Goal: Task Accomplishment & Management: Manage account settings

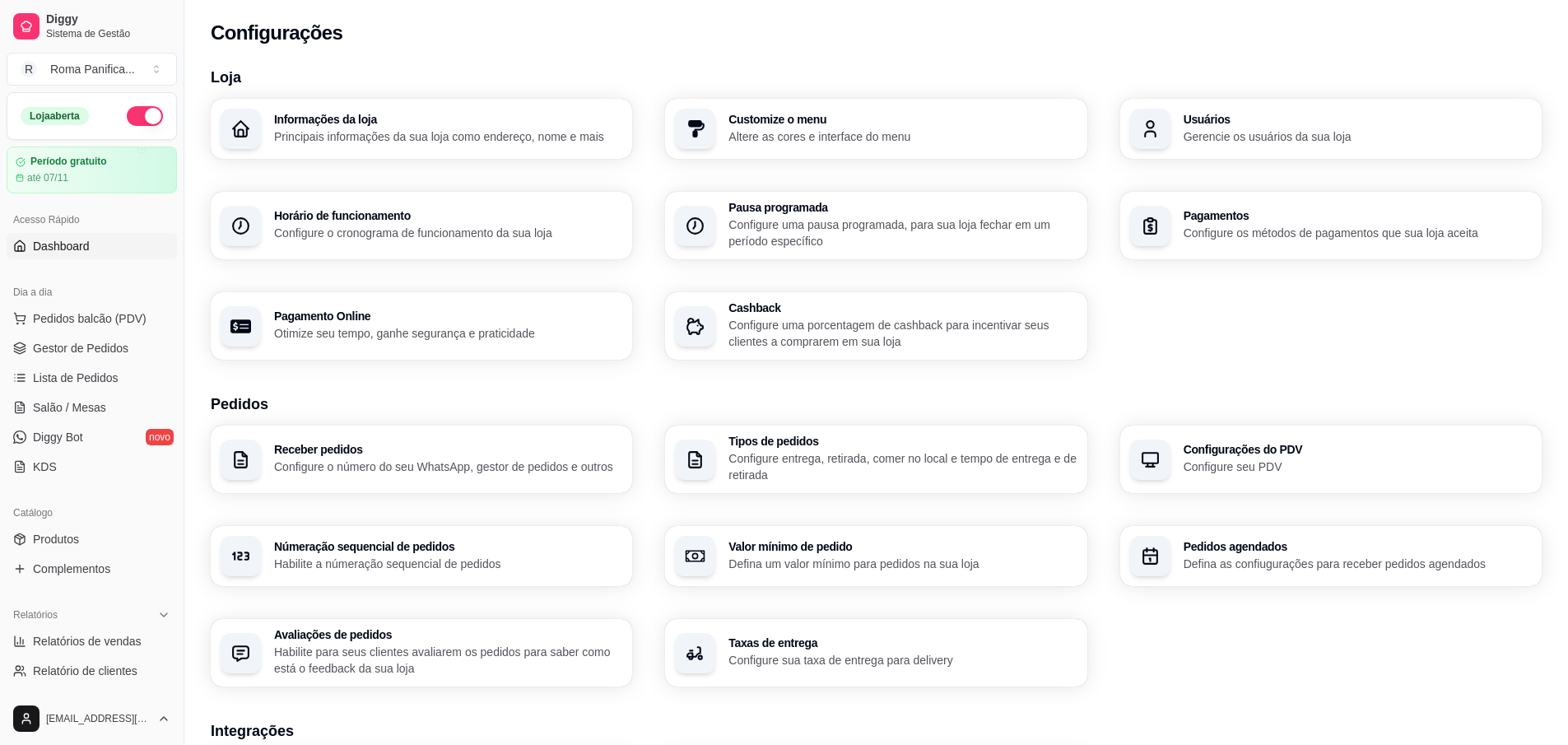
click at [74, 246] on span "Dashboard" at bounding box center [61, 246] width 57 height 17
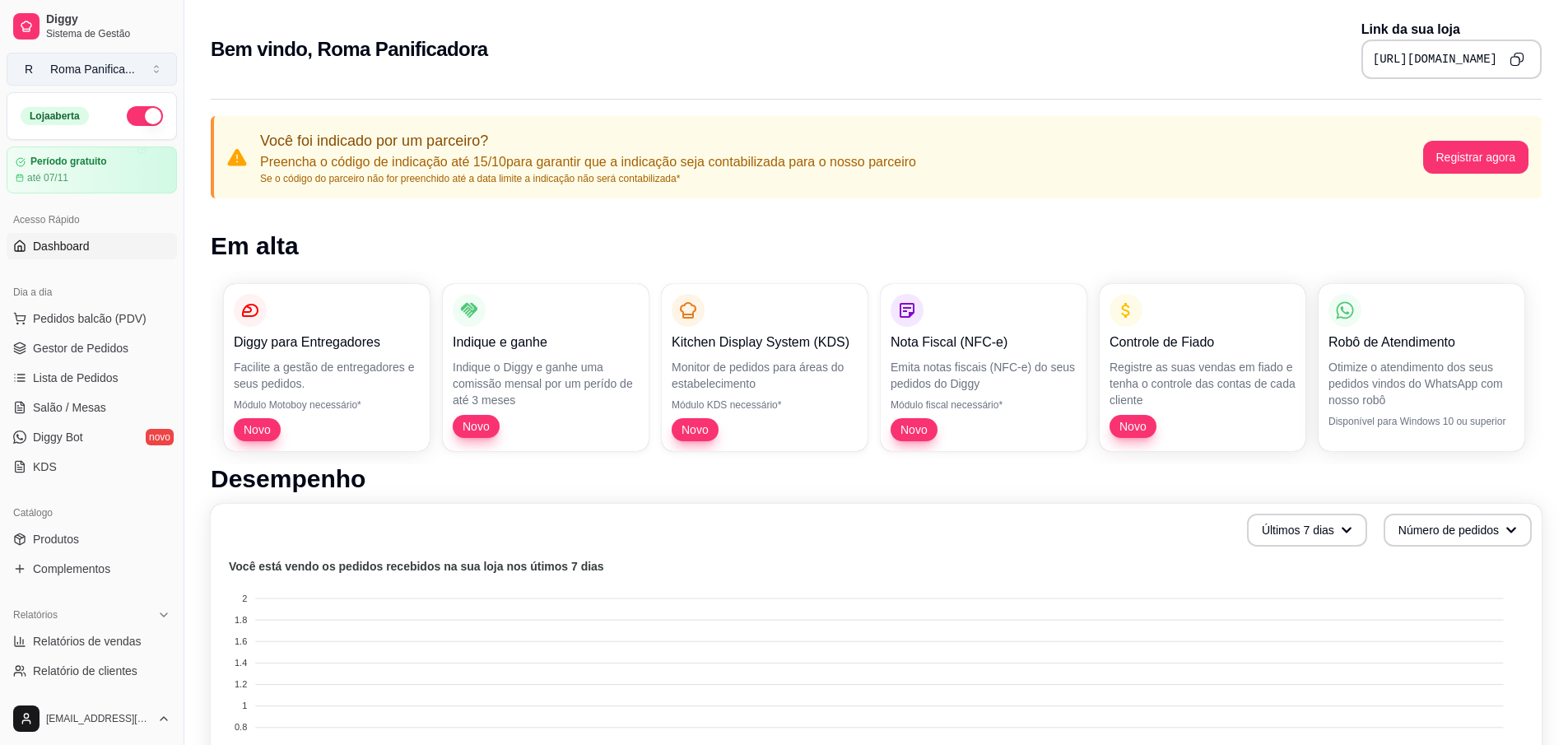
click at [83, 62] on div "Roma Panifica ..." at bounding box center [92, 68] width 85 height 17
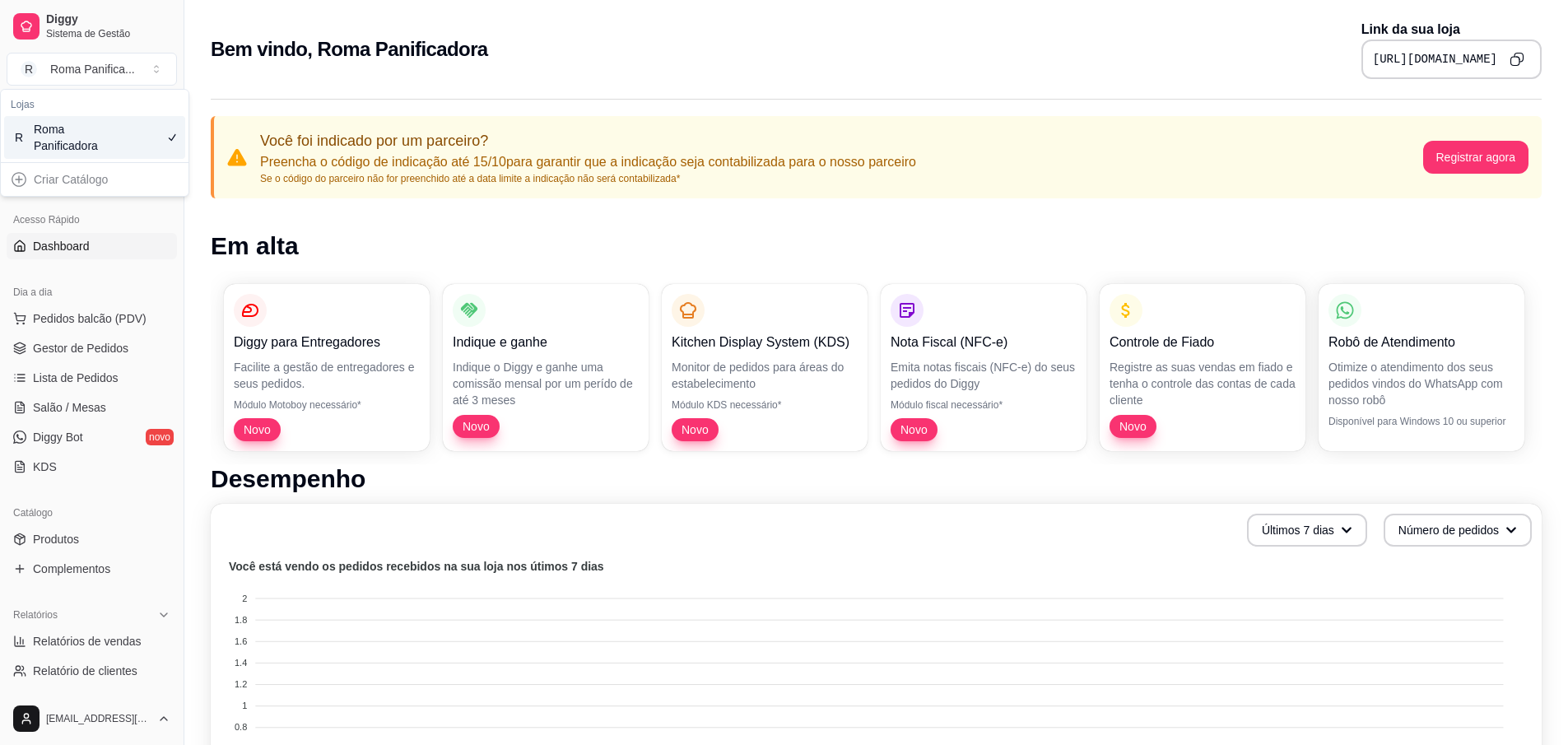
click at [75, 135] on div "Roma Panificadora" at bounding box center [71, 137] width 74 height 33
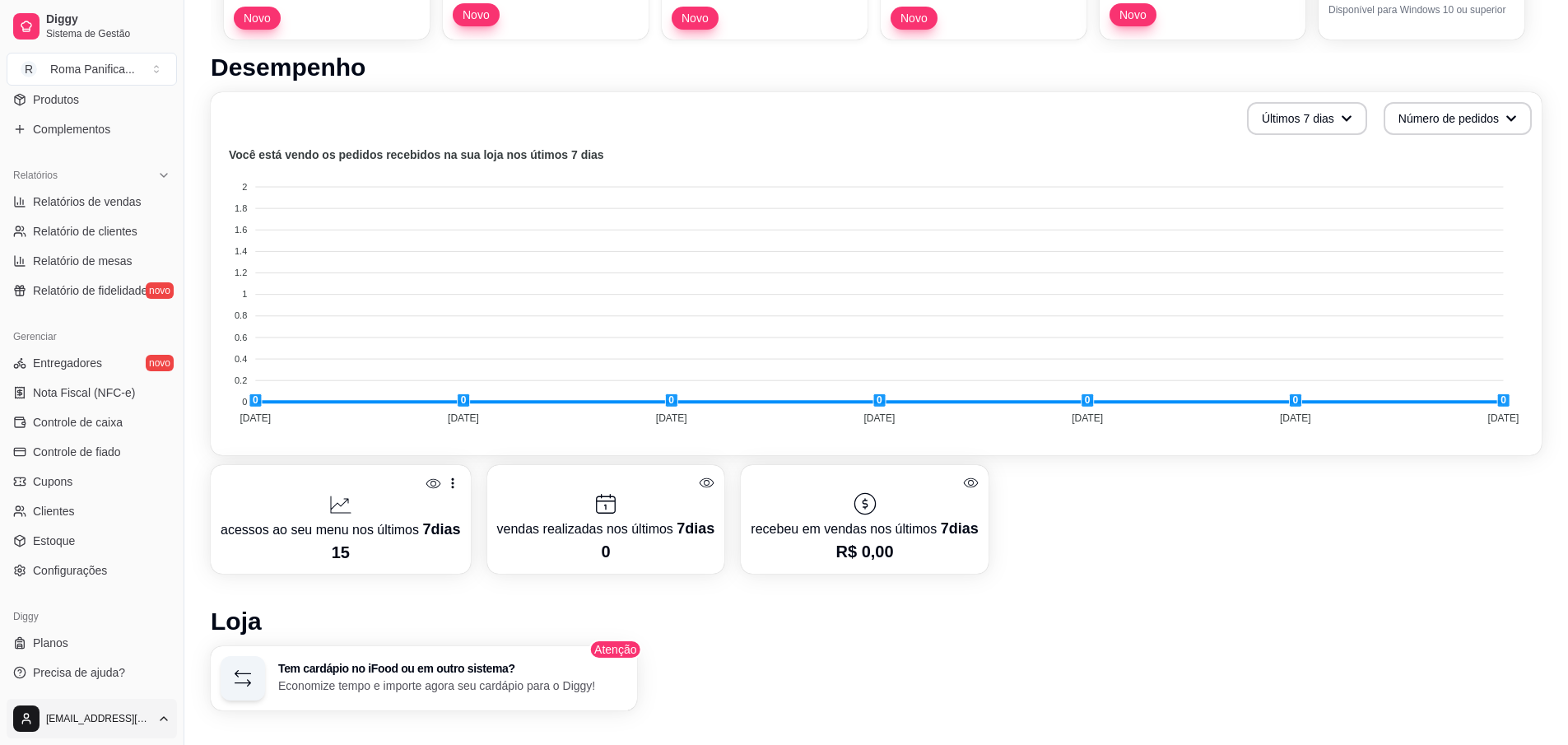
scroll to position [445, 0]
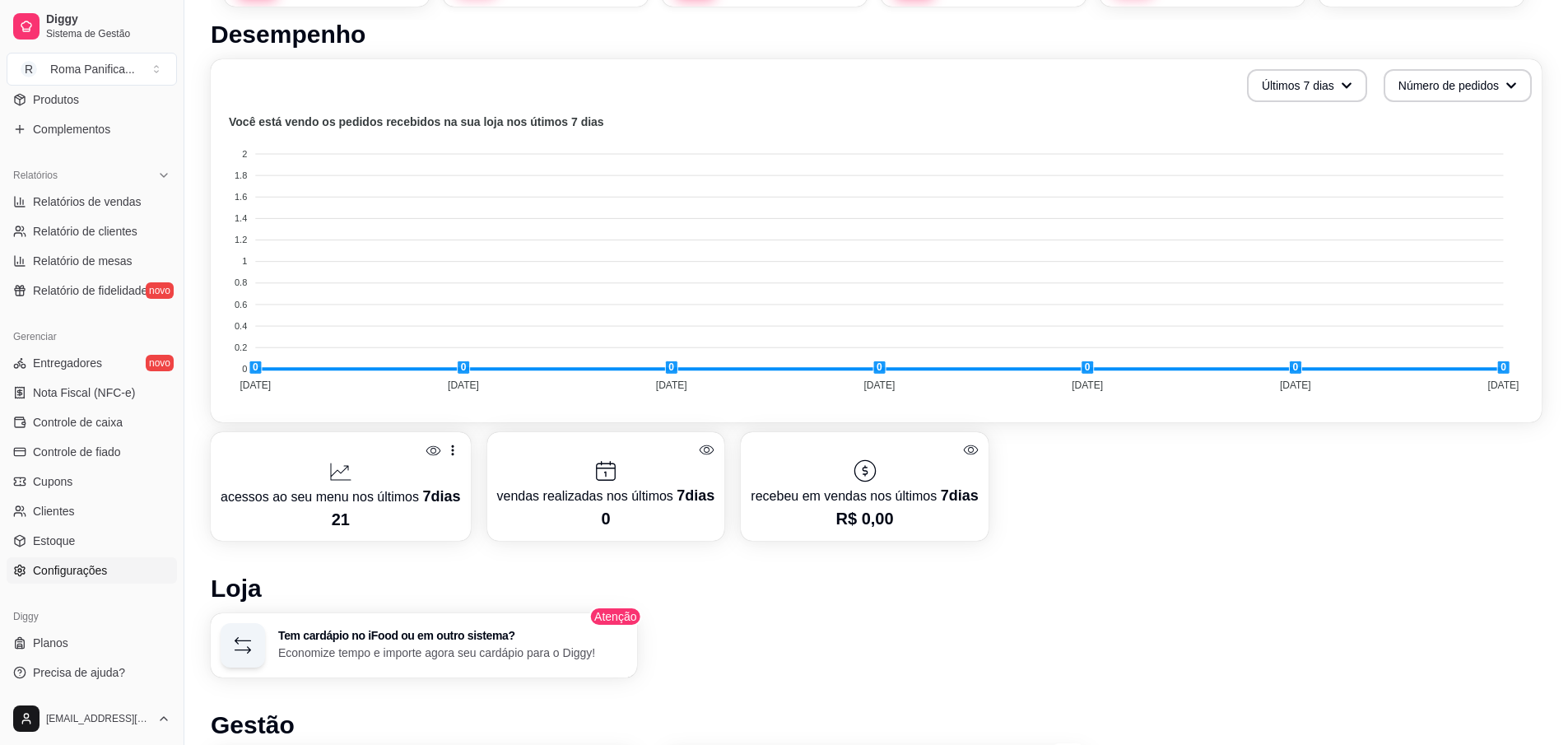
click at [67, 577] on span "Configurações" at bounding box center [70, 569] width 74 height 17
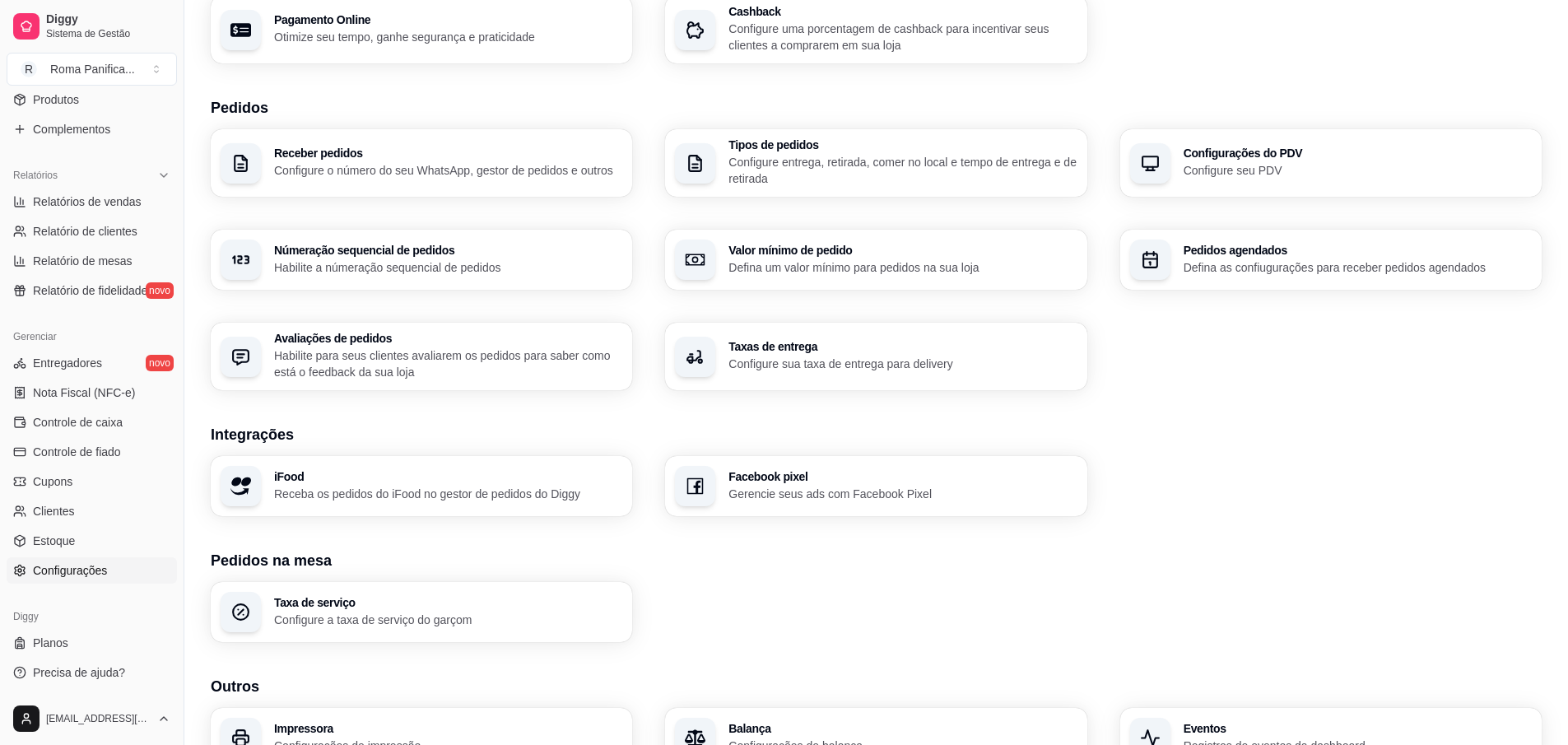
scroll to position [386, 0]
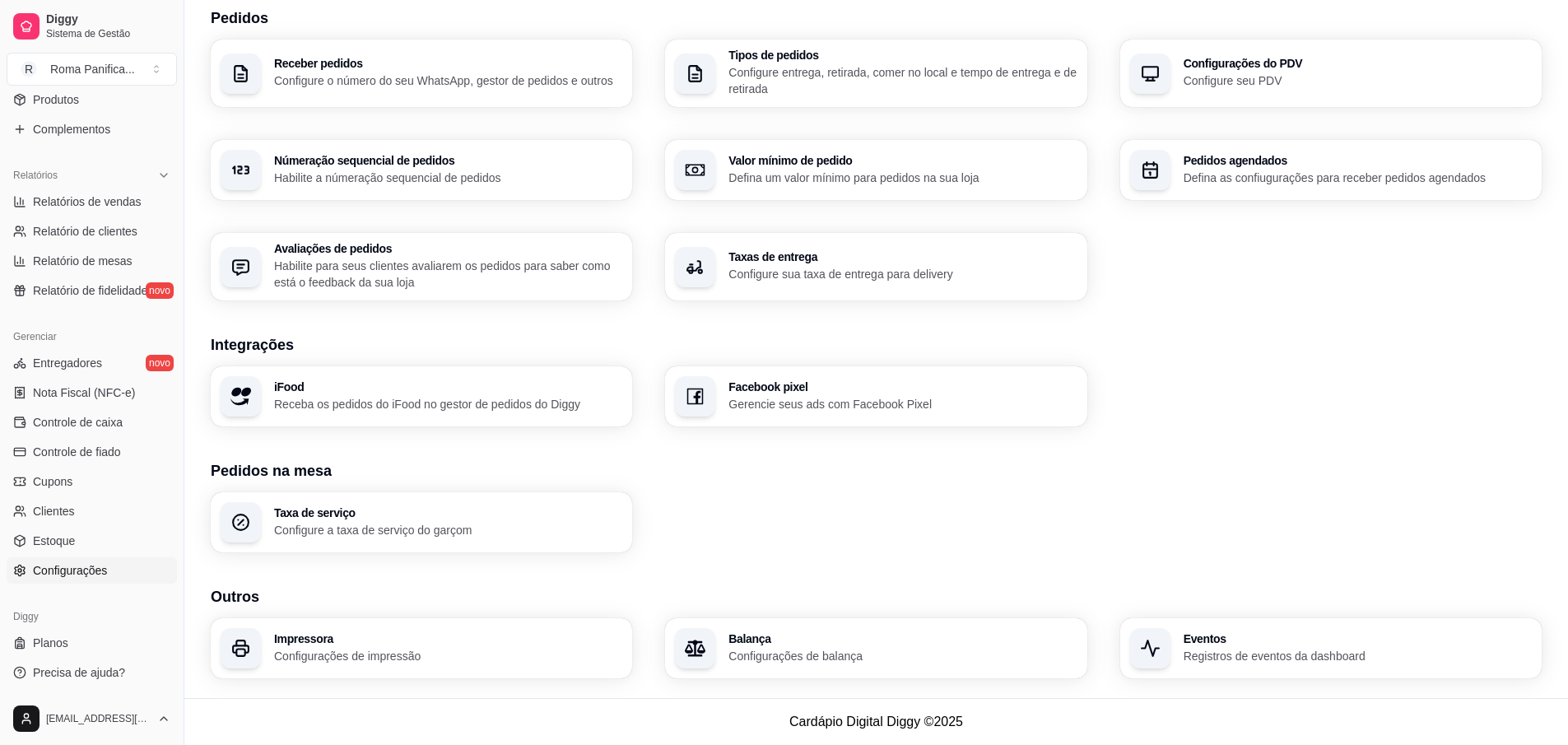
click at [809, 407] on p "Gerencie seus ads com Facebook Pixel" at bounding box center [903, 404] width 348 height 17
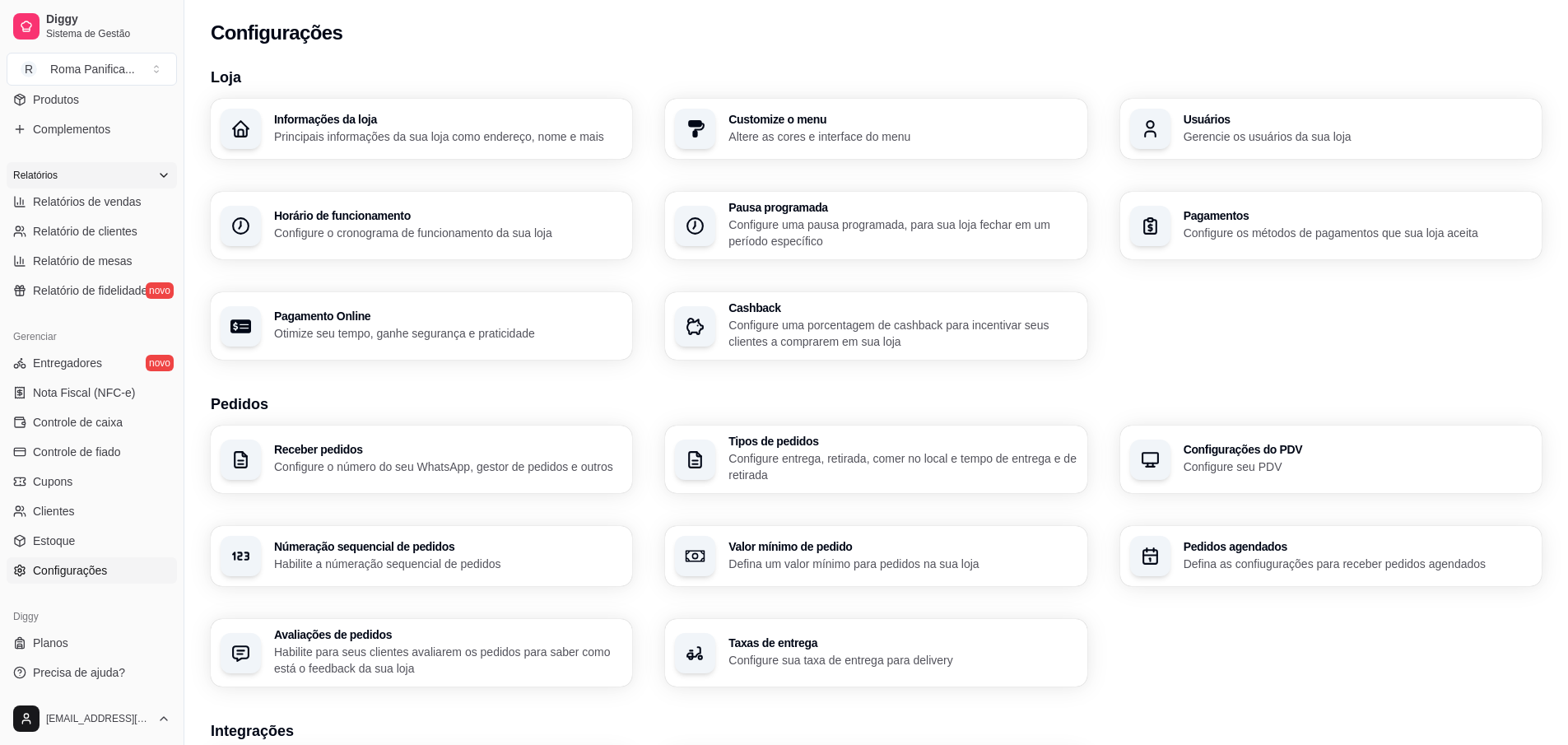
scroll to position [0, 0]
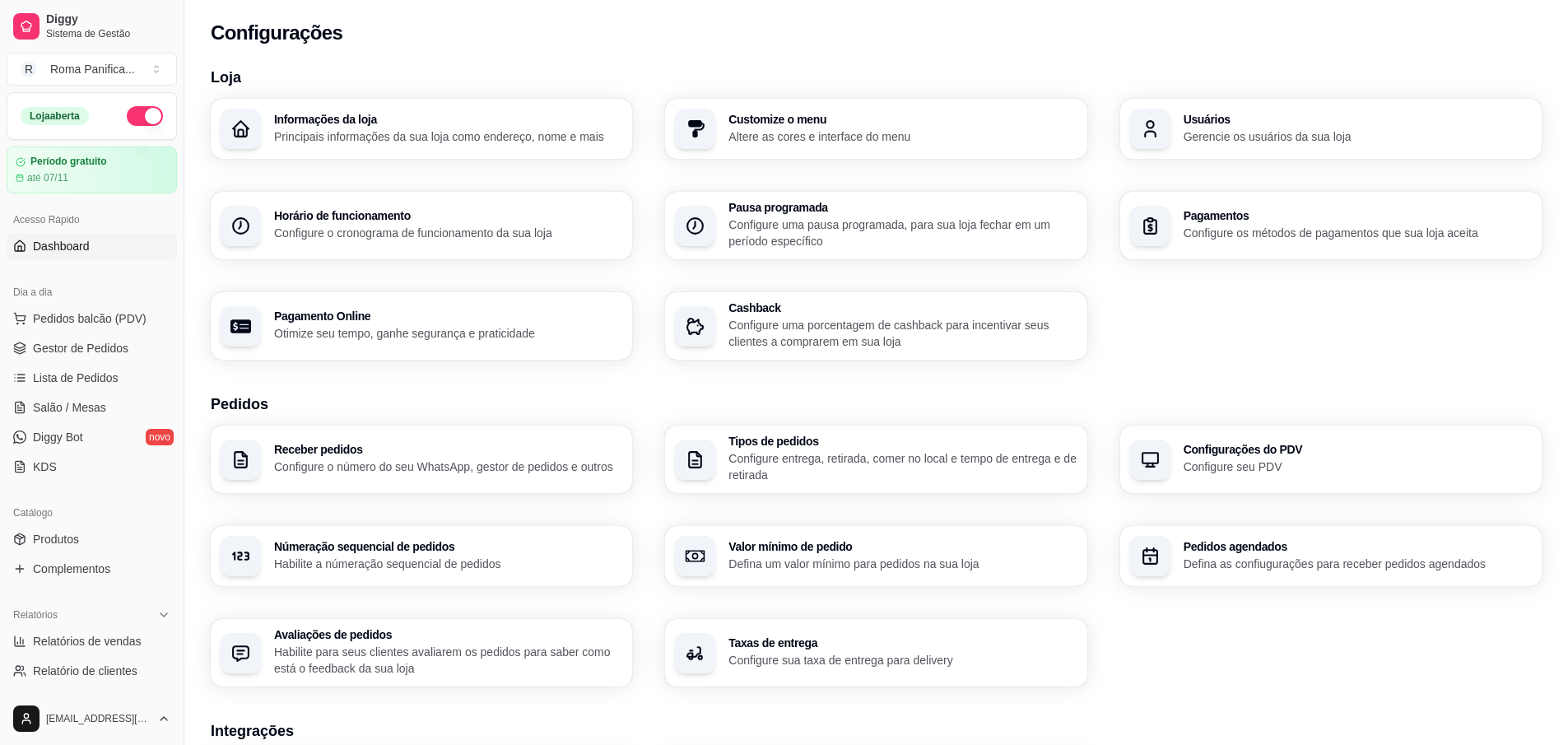
click at [62, 247] on span "Dashboard" at bounding box center [61, 246] width 57 height 17
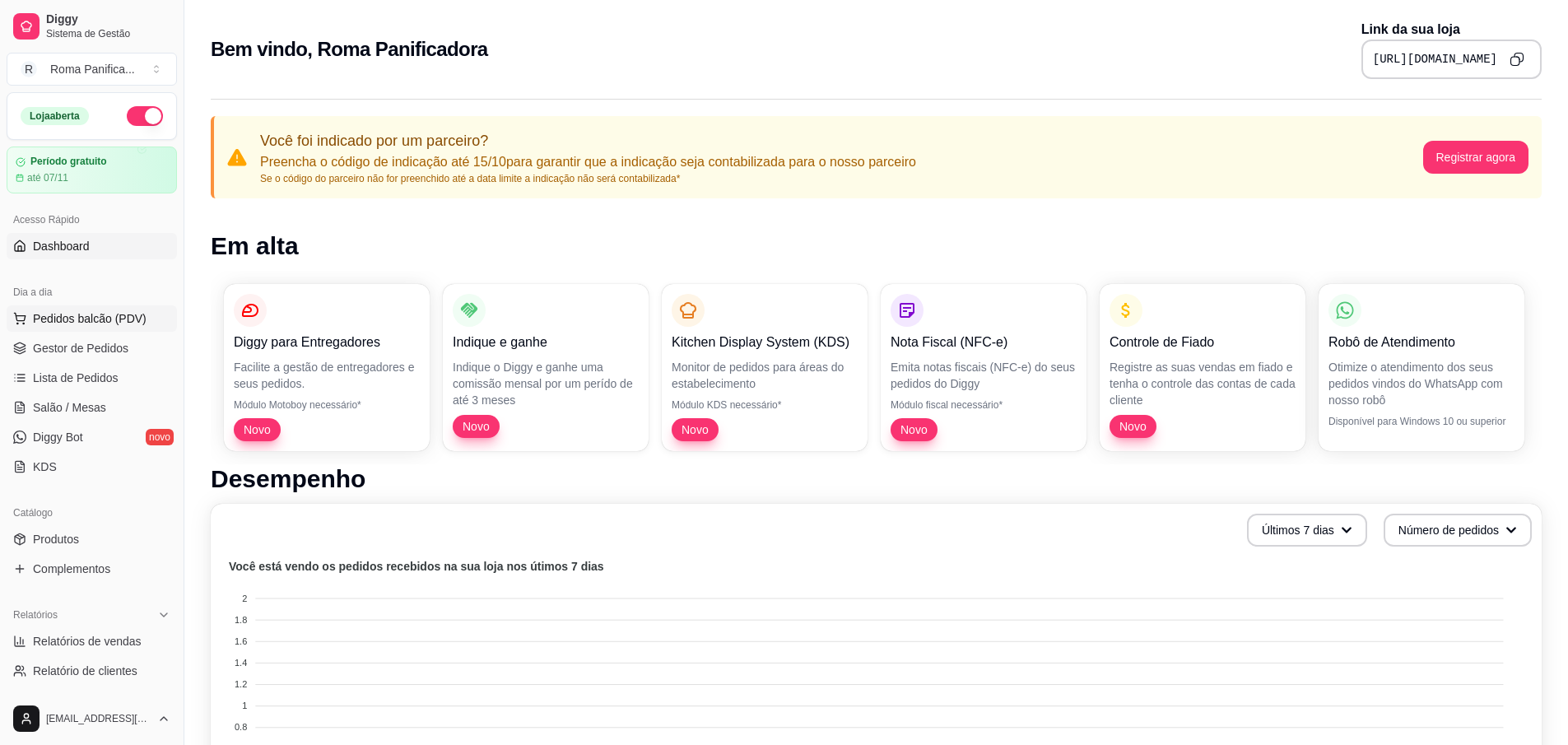
click at [60, 310] on span "Pedidos balcão (PDV)" at bounding box center [90, 318] width 113 height 17
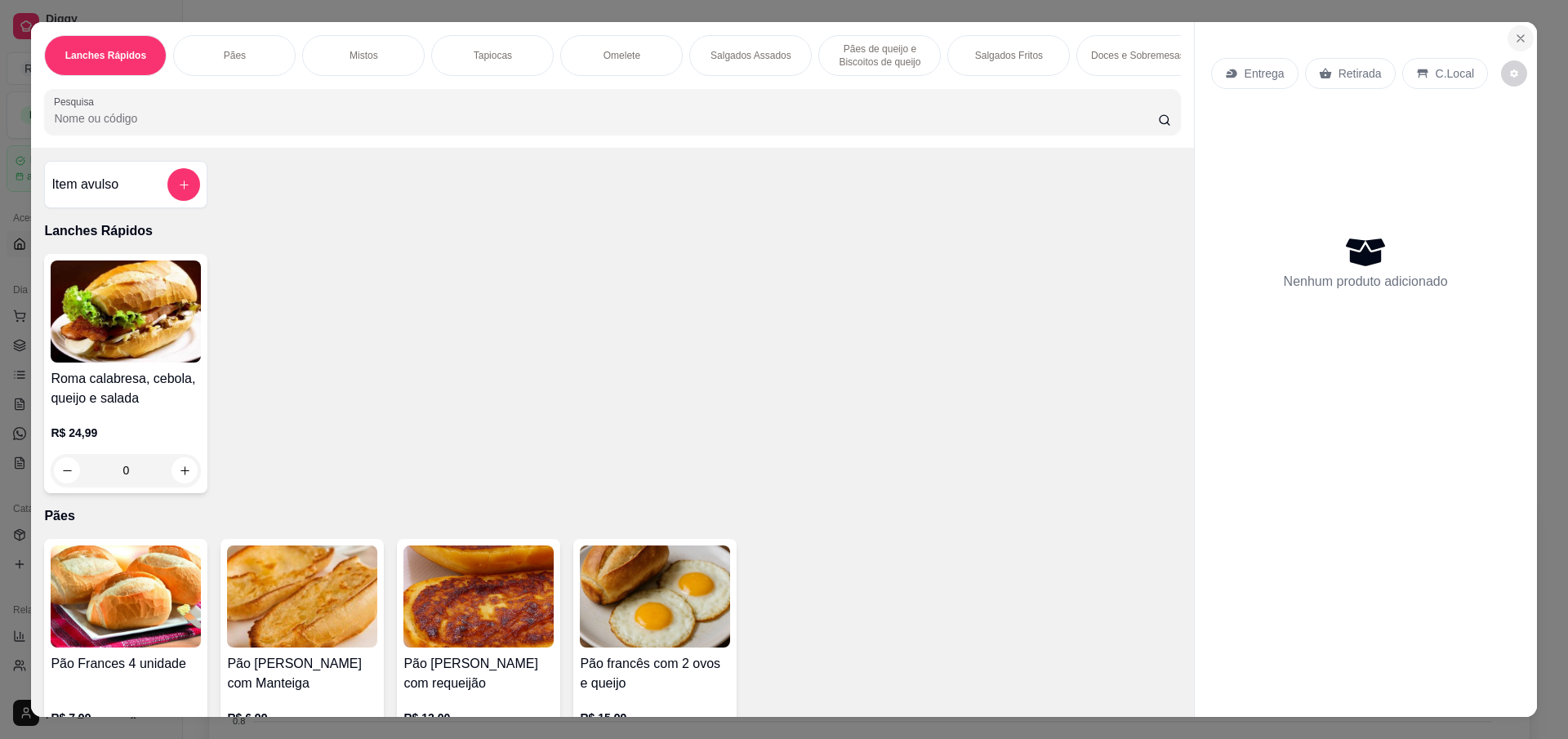
click at [1515, 39] on icon "Close" at bounding box center [1521, 39] width 14 height 14
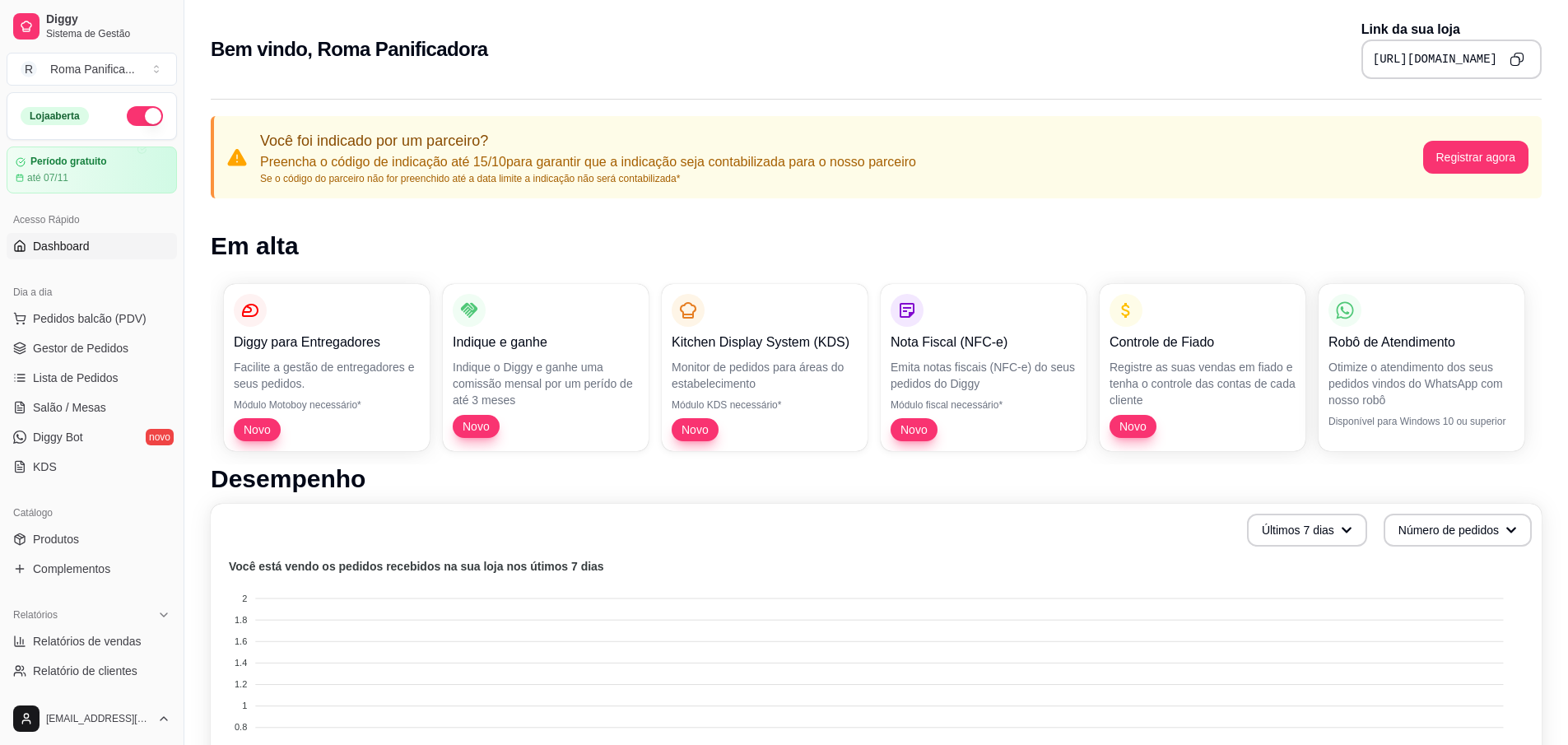
click at [53, 253] on span "Dashboard" at bounding box center [61, 246] width 57 height 17
click at [82, 345] on span "Gestor de Pedidos" at bounding box center [81, 348] width 96 height 17
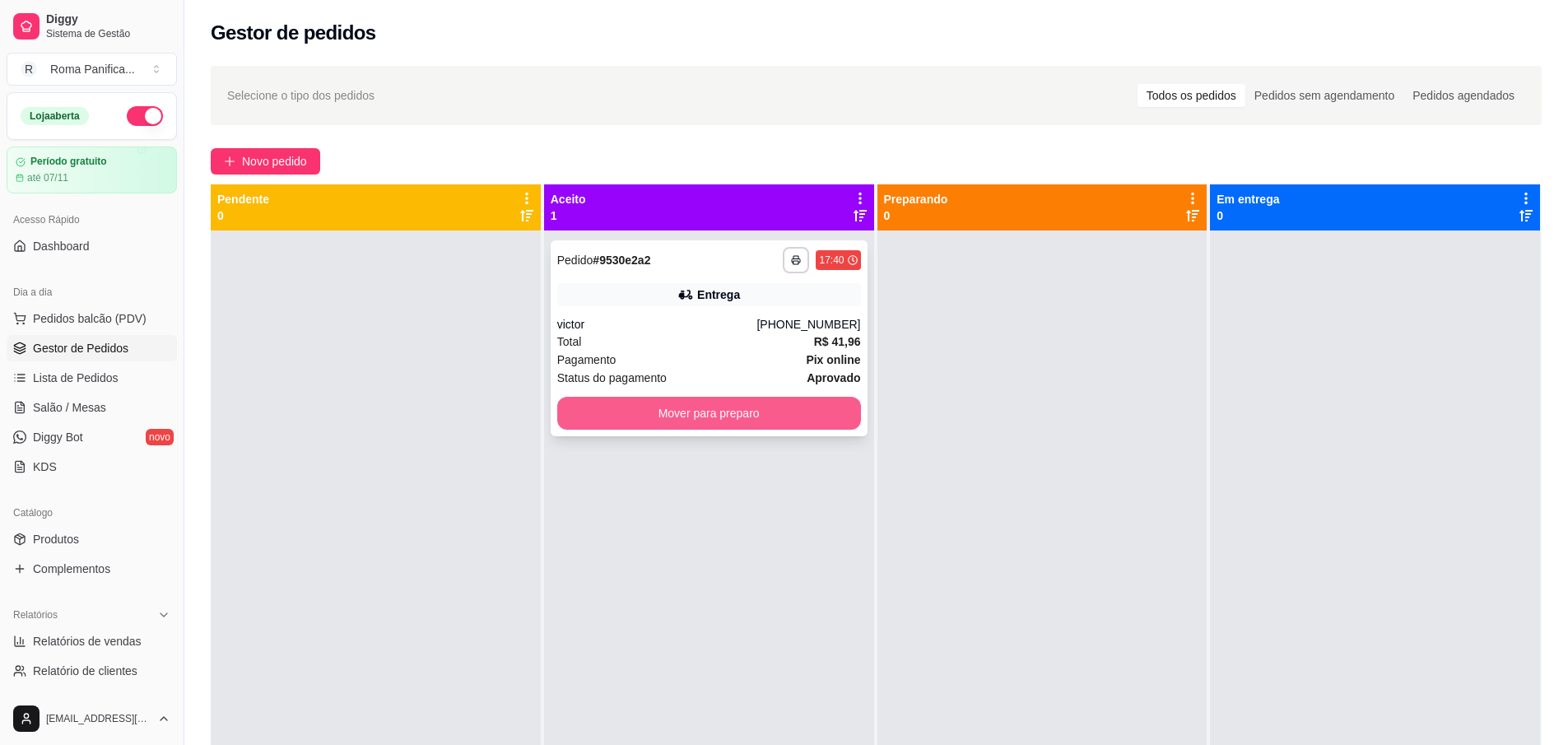
click at [730, 412] on button "Mover para preparo" at bounding box center [708, 413] width 303 height 33
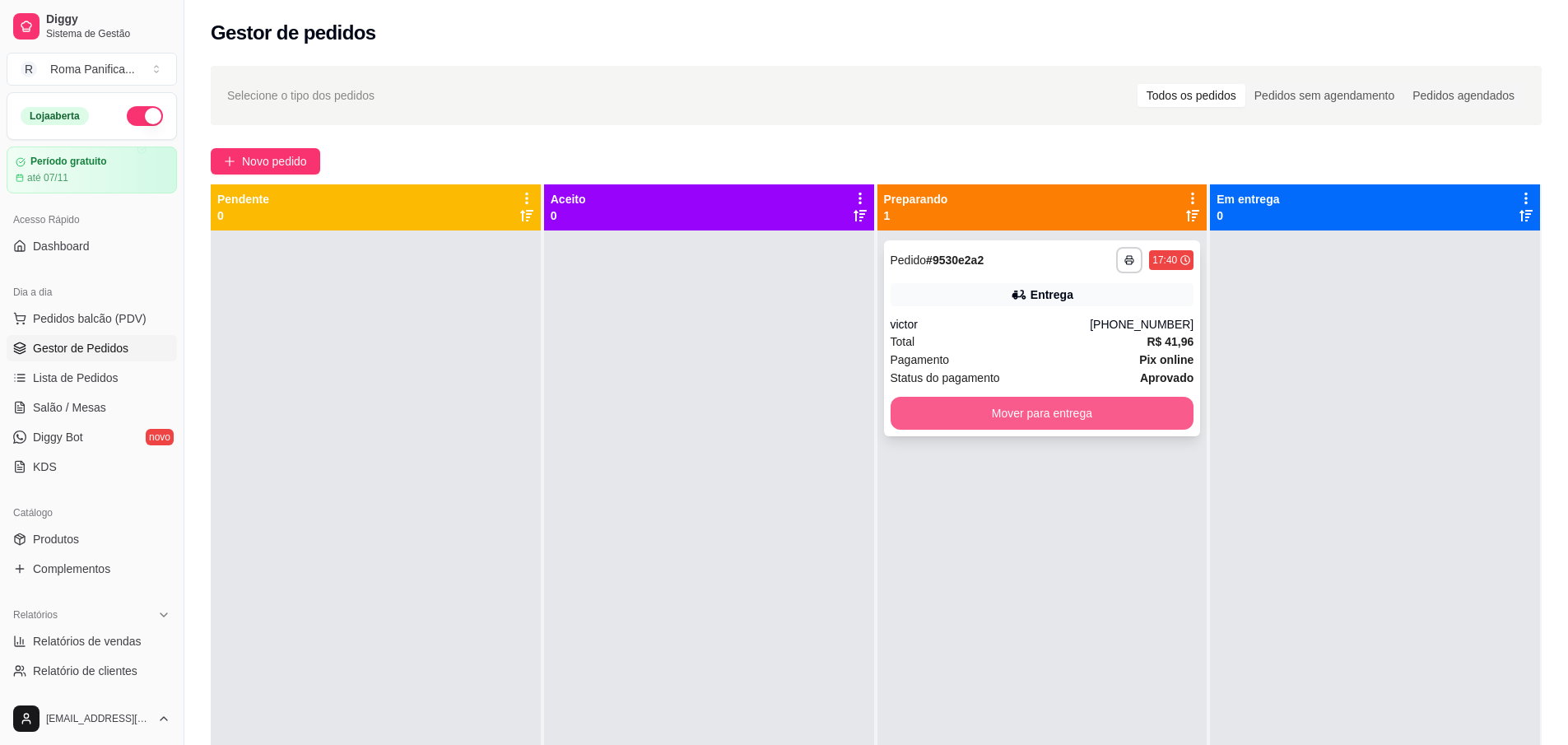
click at [1033, 413] on button "Mover para entrega" at bounding box center [1042, 413] width 303 height 33
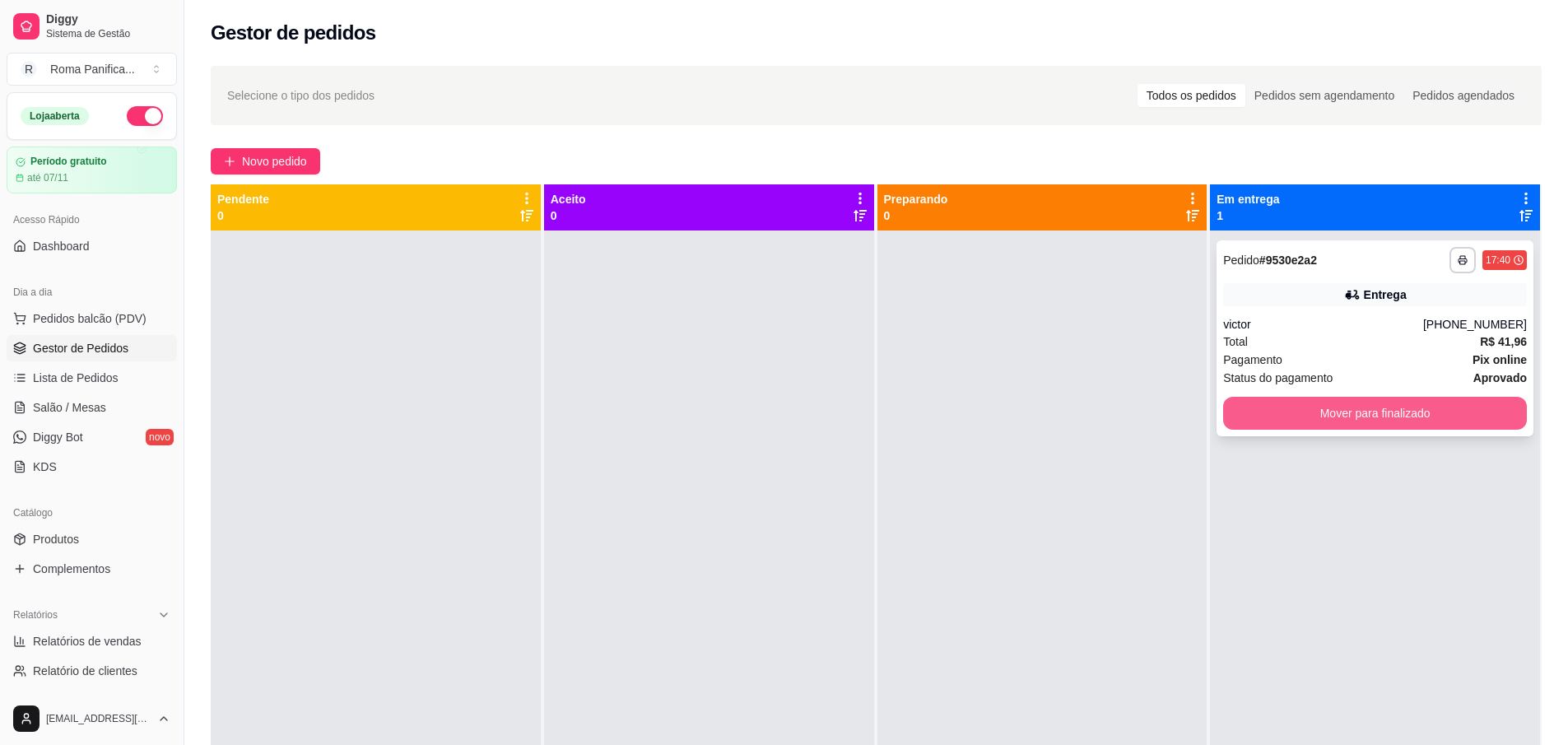
click at [1421, 422] on button "Mover para finalizado" at bounding box center [1375, 413] width 303 height 33
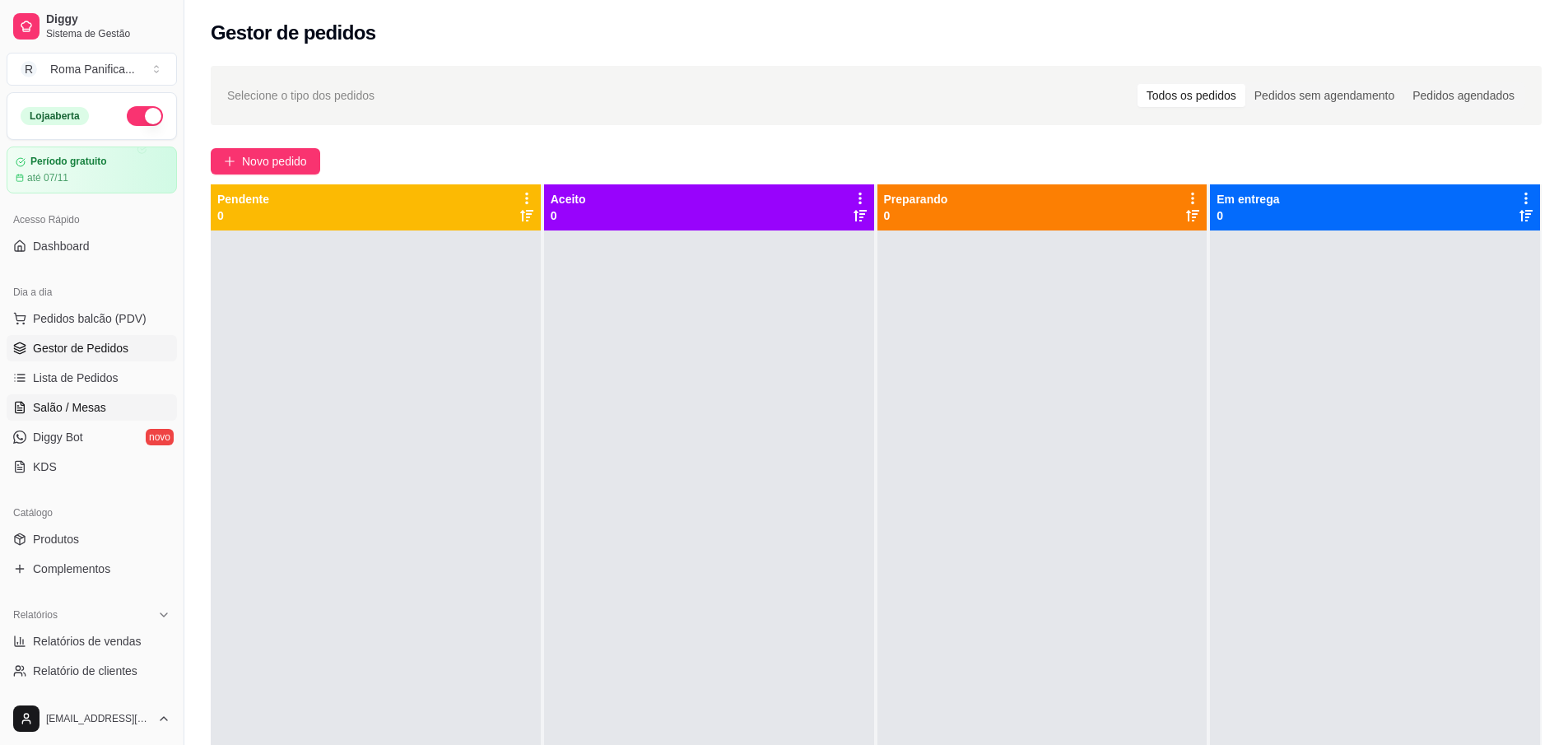
click at [82, 409] on span "Salão / Mesas" at bounding box center [69, 407] width 73 height 17
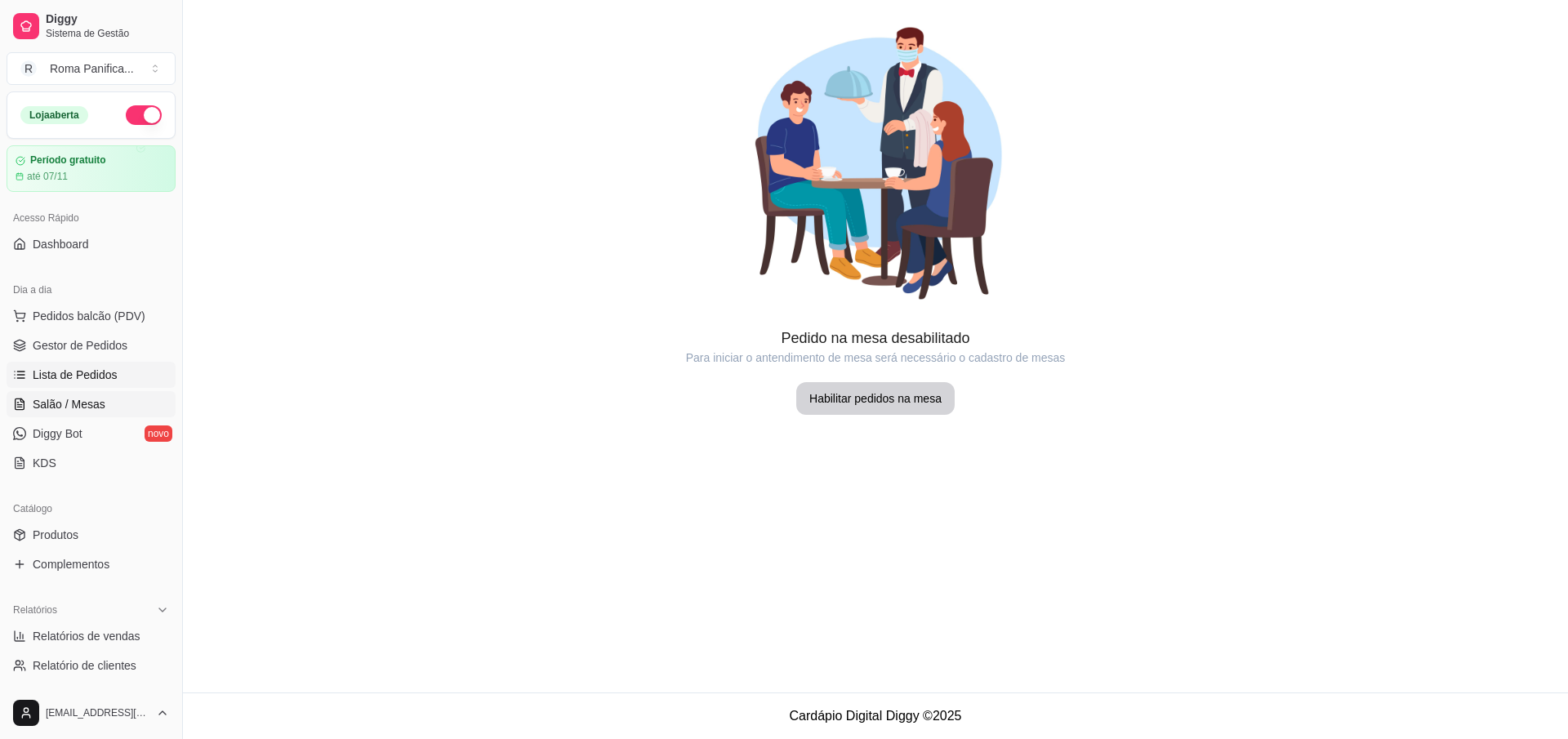
click at [109, 376] on span "Lista de Pedidos" at bounding box center [75, 374] width 85 height 16
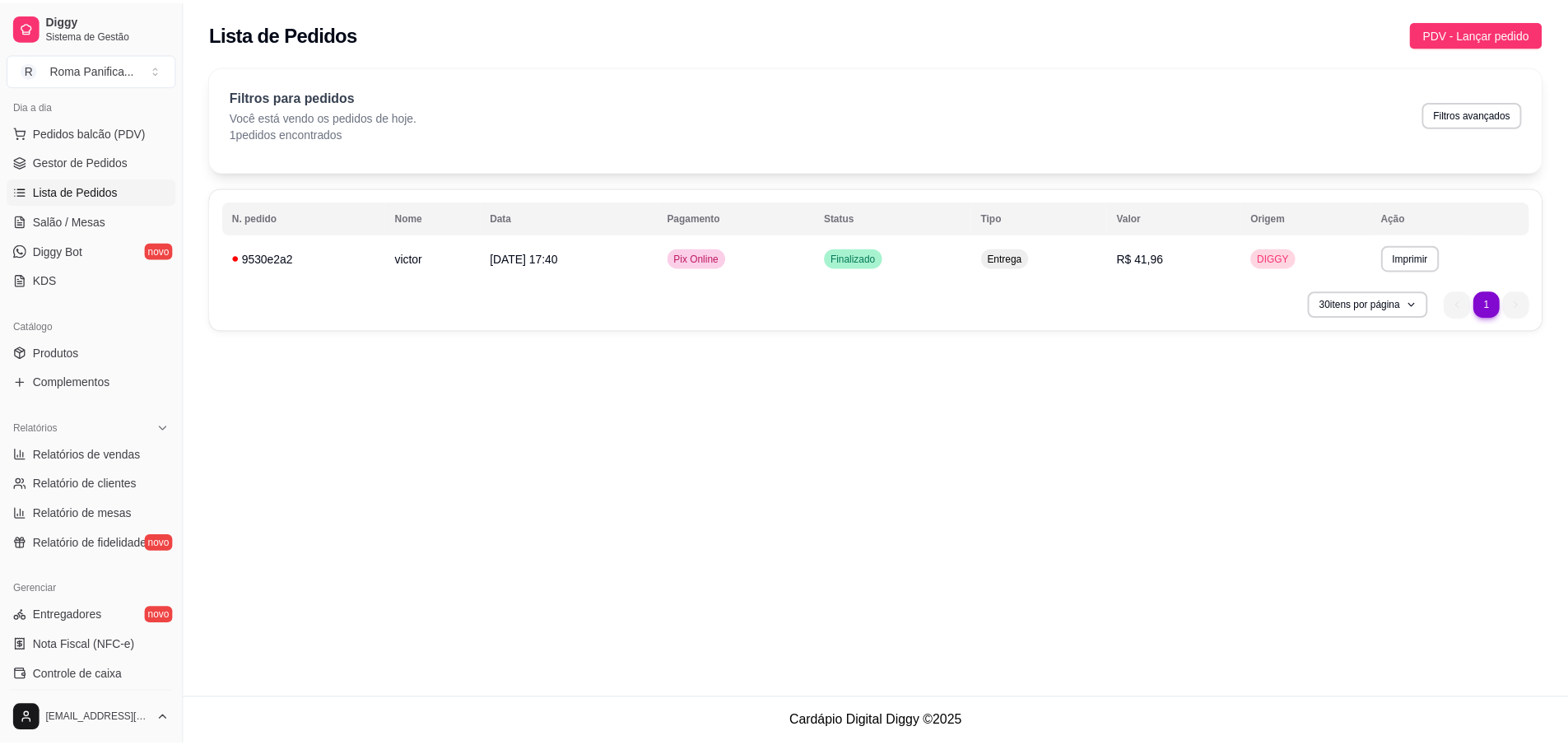
scroll to position [440, 0]
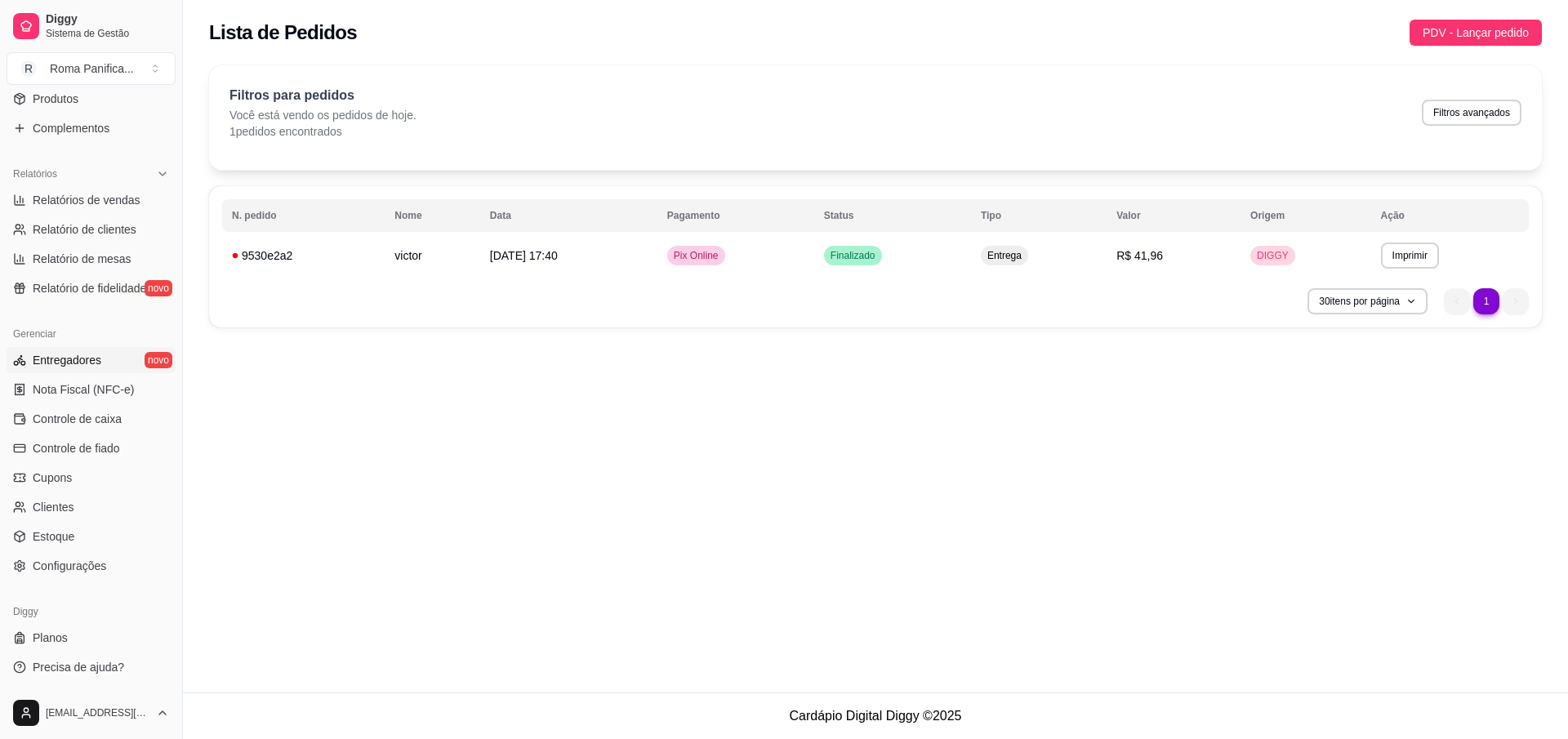
click at [71, 363] on span "Entregadores" at bounding box center [67, 360] width 69 height 16
